Goal: Task Accomplishment & Management: Use online tool/utility

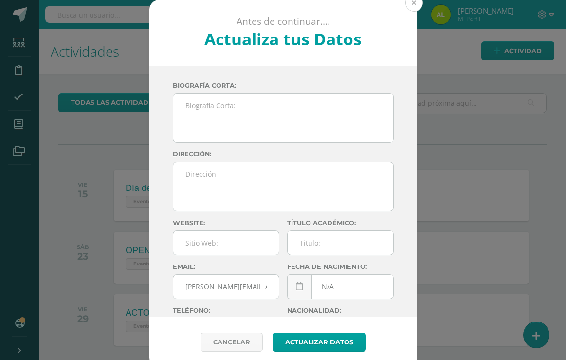
click at [414, 6] on button at bounding box center [414, 3] width 18 height 18
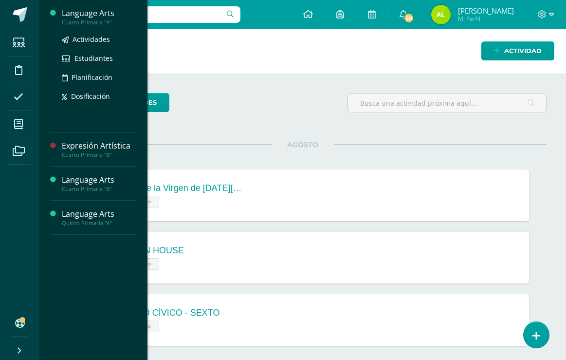
click at [77, 16] on div "Language Arts" at bounding box center [99, 13] width 74 height 11
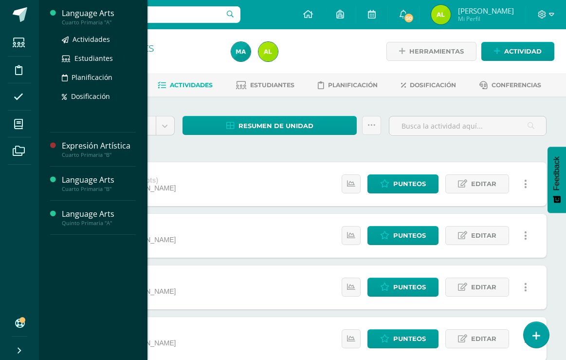
click at [89, 19] on div "Cuarto Primaria "A"" at bounding box center [99, 22] width 74 height 7
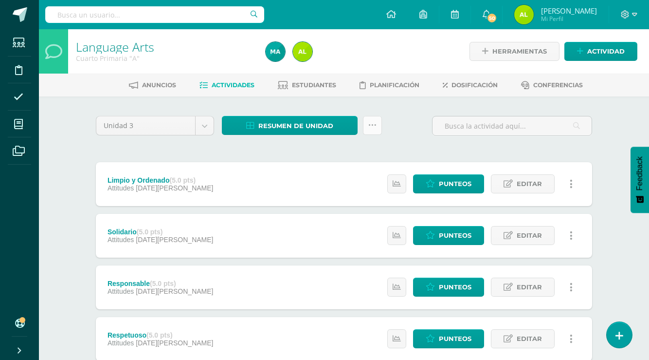
click at [370, 120] on link at bounding box center [372, 125] width 19 height 19
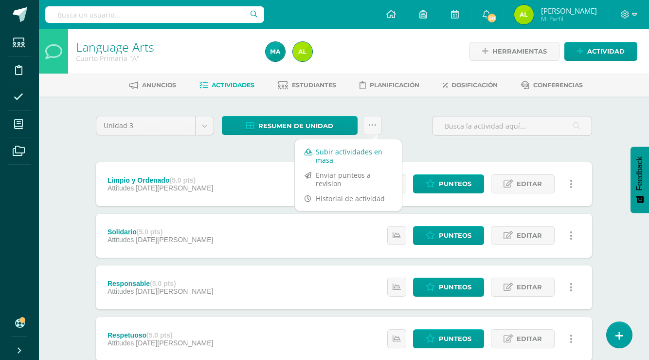
click at [360, 148] on link "Subir actividades en masa" at bounding box center [348, 155] width 107 height 23
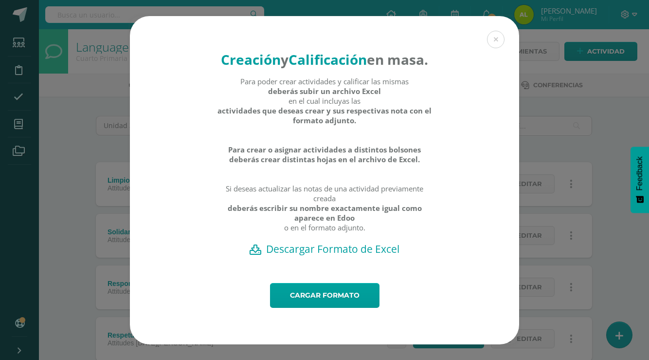
click at [355, 256] on h2 "Descargar Formato de Excel" at bounding box center [324, 249] width 355 height 14
click at [430, 31] on div "Creación y Calificación en masa. Para poder crear actividades y calificar las m…" at bounding box center [324, 149] width 389 height 267
click at [497, 32] on button at bounding box center [496, 40] width 18 height 18
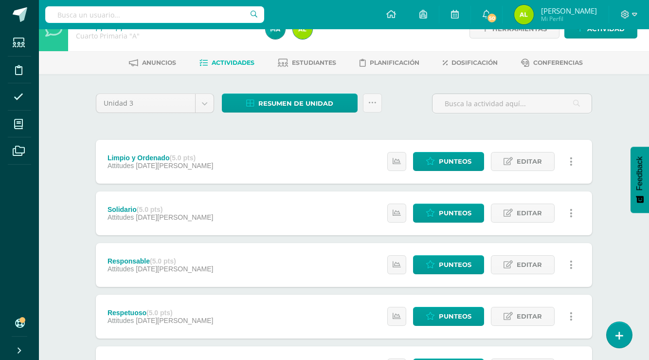
scroll to position [9, 0]
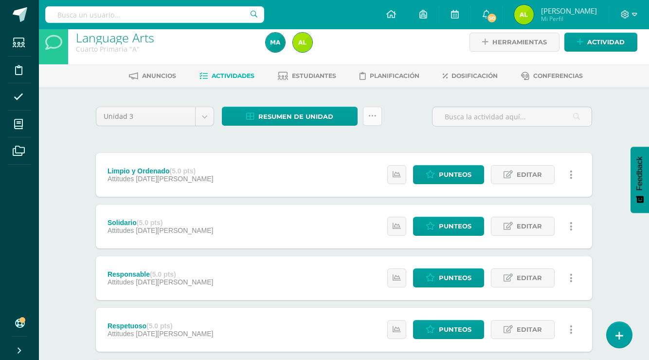
click at [371, 112] on icon at bounding box center [372, 116] width 8 height 8
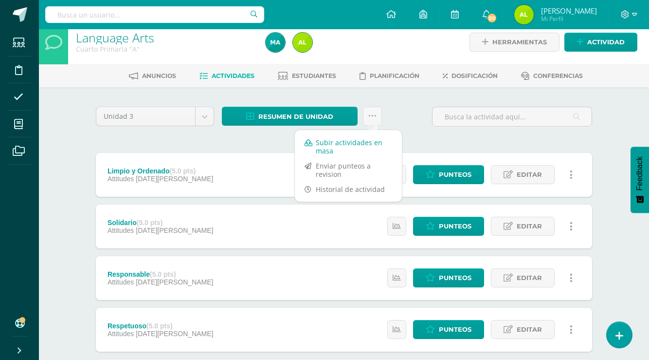
click at [358, 150] on link "Subir actividades en masa" at bounding box center [348, 146] width 107 height 23
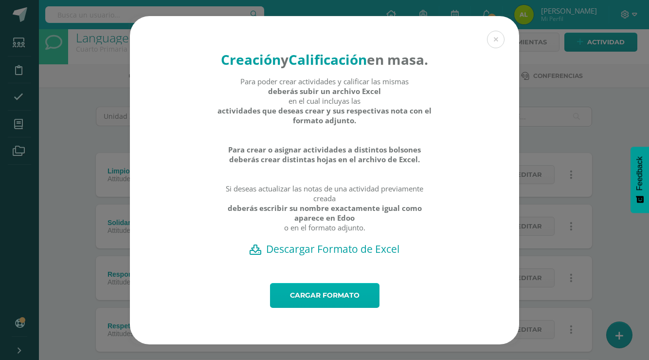
click at [335, 302] on link "Cargar formato" at bounding box center [325, 295] width 110 height 25
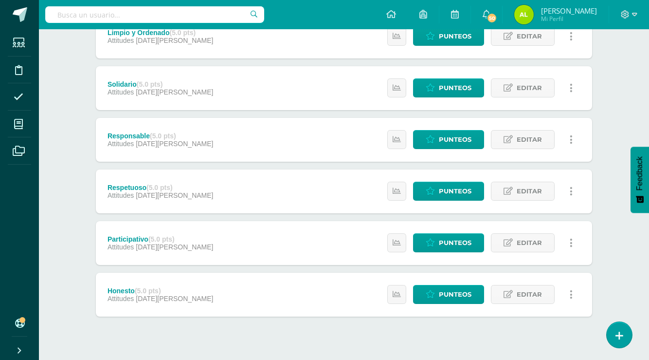
scroll to position [356, 0]
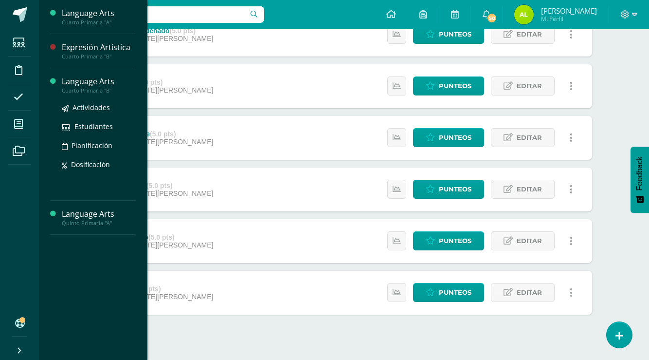
click at [102, 81] on div "Language Arts" at bounding box center [99, 81] width 74 height 11
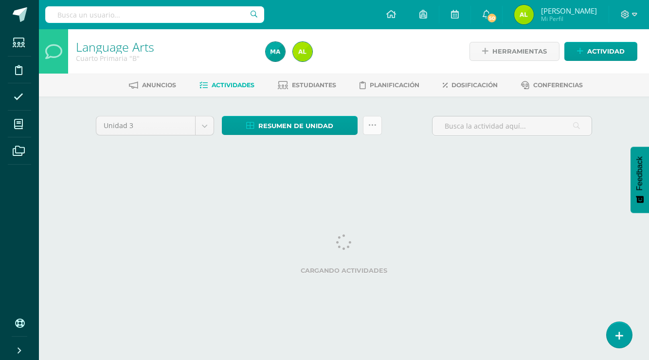
click at [372, 123] on icon at bounding box center [372, 125] width 8 height 8
click at [375, 123] on icon at bounding box center [372, 125] width 8 height 8
click at [386, 58] on div at bounding box center [359, 51] width 194 height 44
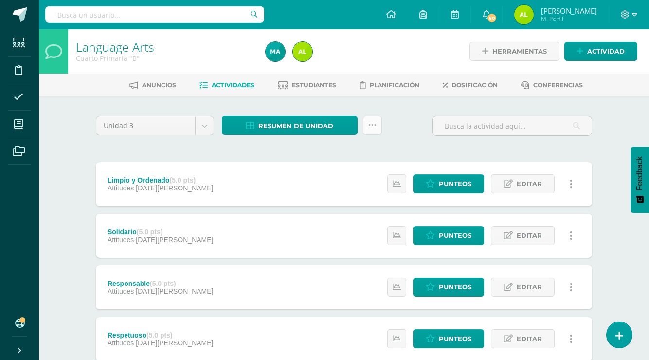
click at [374, 121] on icon at bounding box center [372, 125] width 8 height 8
click at [373, 117] on link at bounding box center [372, 125] width 19 height 19
click at [376, 132] on link at bounding box center [372, 125] width 19 height 19
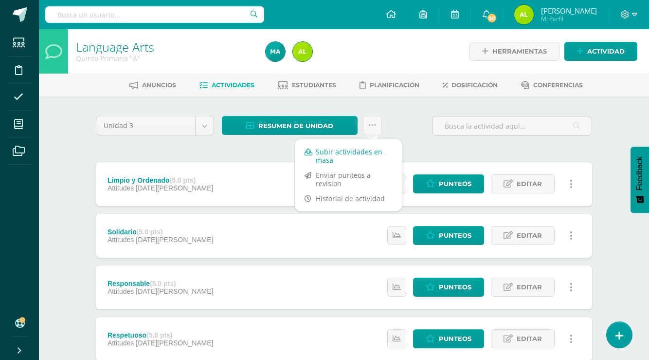
click at [371, 158] on link "Subir actividades en masa" at bounding box center [348, 155] width 107 height 23
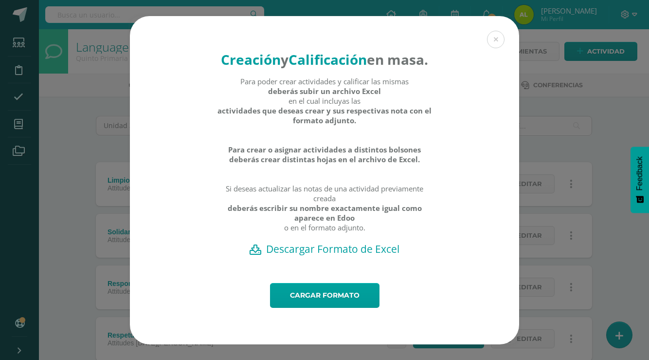
click at [348, 256] on h2 "Descargar Formato de Excel" at bounding box center [324, 249] width 355 height 14
click at [493, 31] on button at bounding box center [496, 40] width 18 height 18
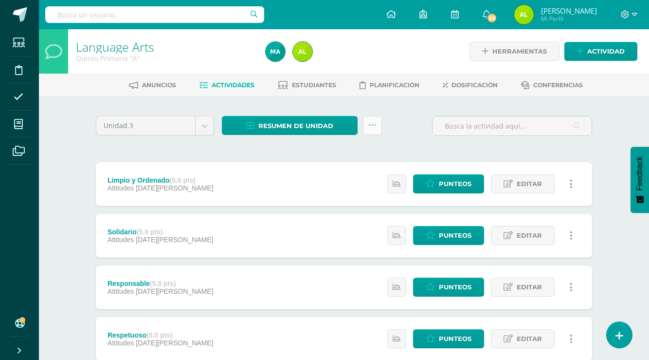
click at [373, 119] on link at bounding box center [372, 125] width 19 height 19
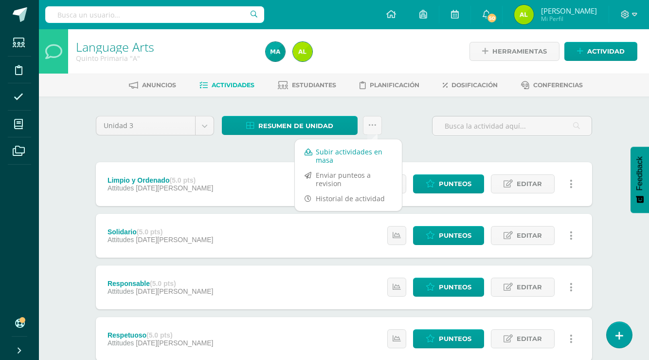
click at [363, 160] on link "Subir actividades en masa" at bounding box center [348, 155] width 107 height 23
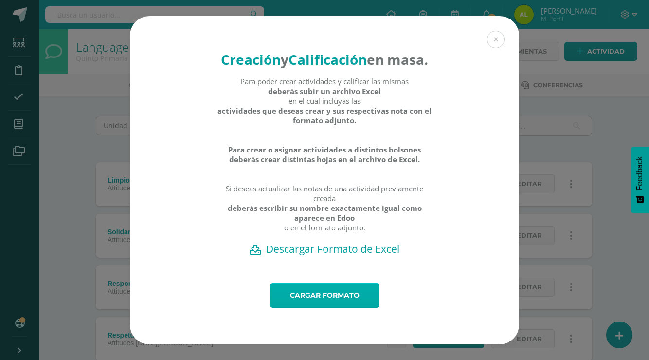
click at [339, 295] on link "Cargar formato" at bounding box center [325, 295] width 110 height 25
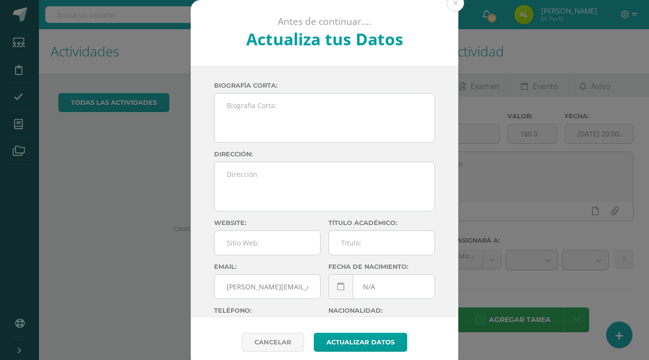
drag, startPoint x: 167, startPoint y: 125, endPoint x: 500, endPoint y: 25, distance: 348.2
click at [167, 125] on div "Antes de continuar.... Actualiza tus Datos [PERSON_NAME] CnaHawWkMZee39aX5h73aQ…" at bounding box center [325, 183] width 642 height 367
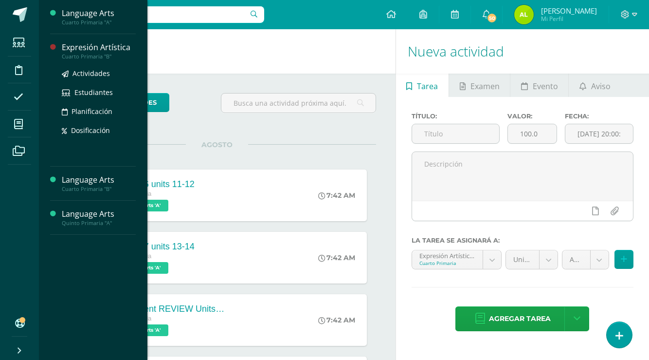
click at [106, 47] on div "Expresión Artística" at bounding box center [99, 47] width 74 height 11
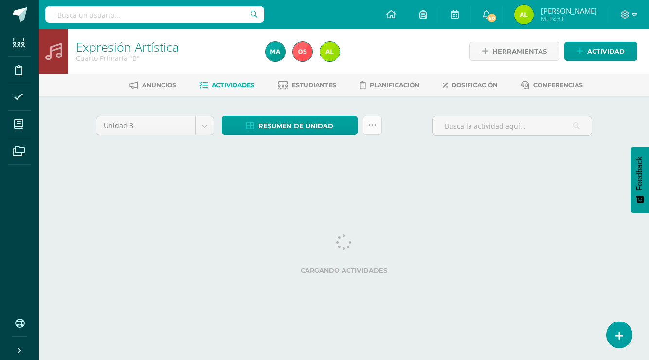
click at [368, 121] on icon at bounding box center [372, 125] width 8 height 8
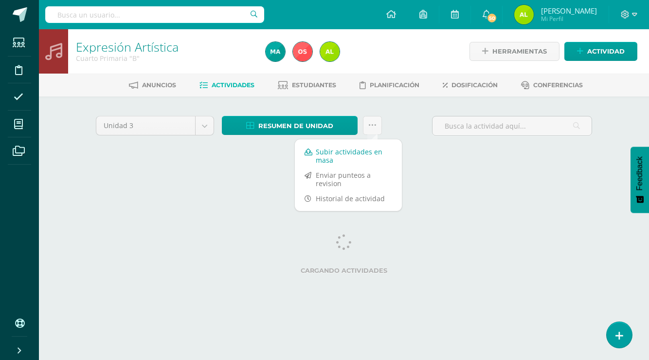
click at [368, 155] on link "Subir actividades en masa" at bounding box center [348, 155] width 107 height 23
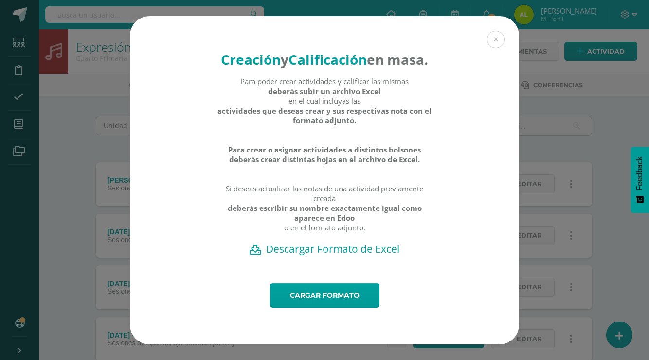
click at [352, 256] on h2 "Descargar Formato de Excel" at bounding box center [324, 249] width 355 height 14
click at [362, 255] on h2 "Descargar Formato de Excel" at bounding box center [324, 249] width 355 height 14
click at [322, 298] on link "Cargar formato" at bounding box center [325, 295] width 110 height 25
